Goal: Information Seeking & Learning: Learn about a topic

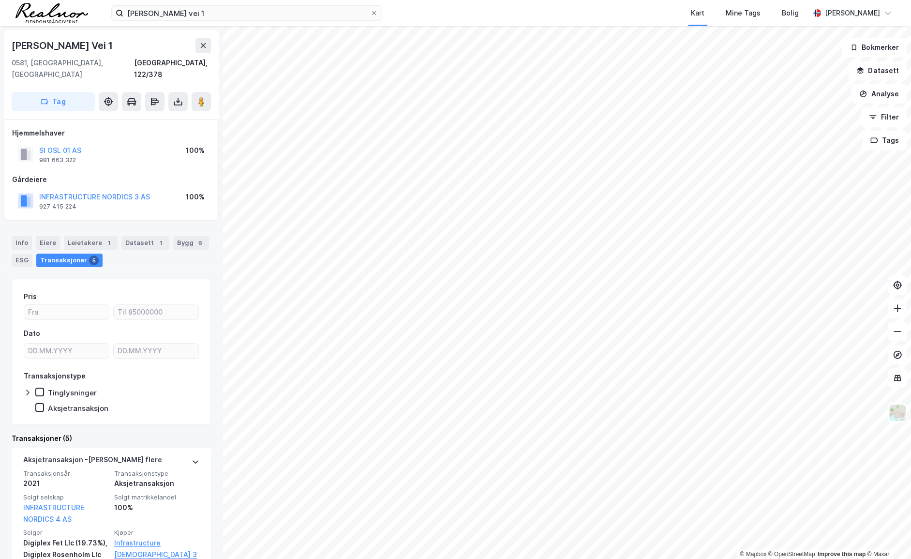
scroll to position [220, 0]
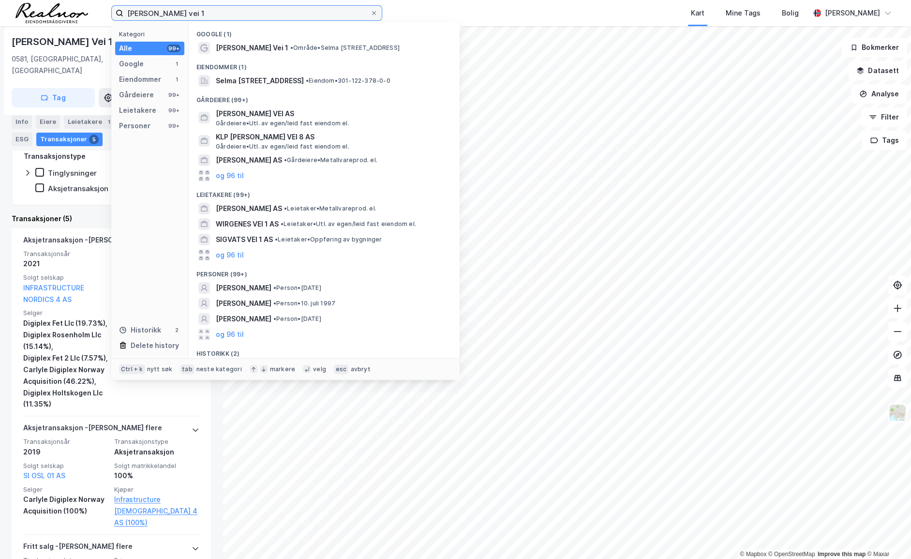
click at [243, 16] on input "[PERSON_NAME] vei 1" at bounding box center [246, 13] width 247 height 15
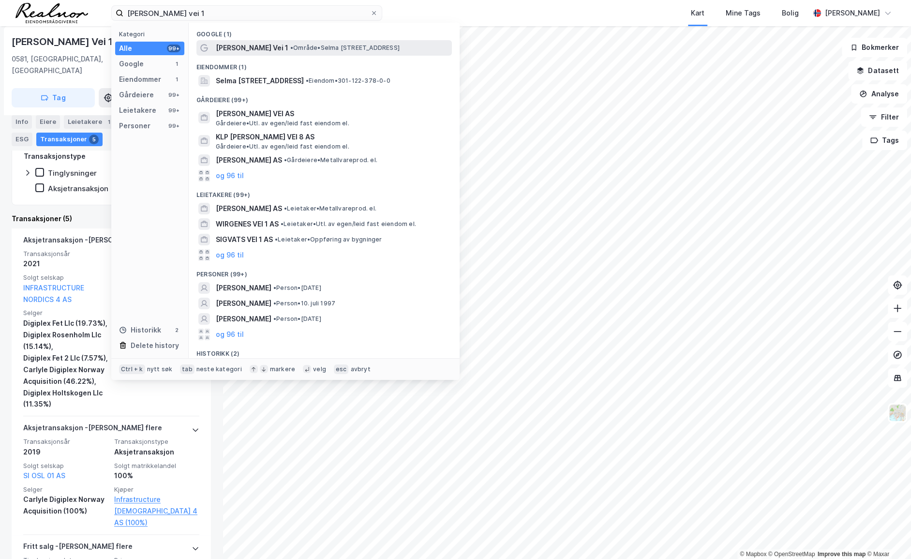
click at [271, 43] on span "[PERSON_NAME] Vei 1" at bounding box center [252, 48] width 73 height 12
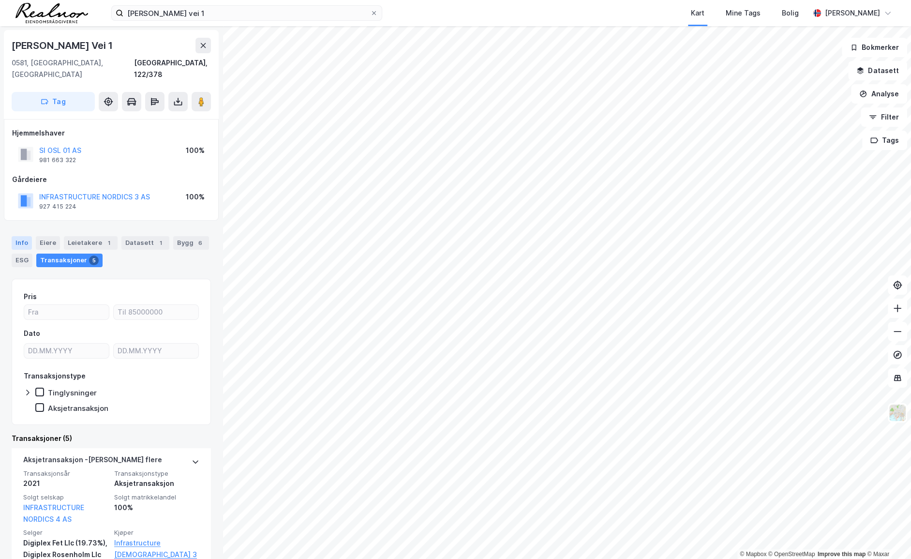
click at [14, 236] on div "Info" at bounding box center [22, 243] width 20 height 14
